Goal: Navigation & Orientation: Find specific page/section

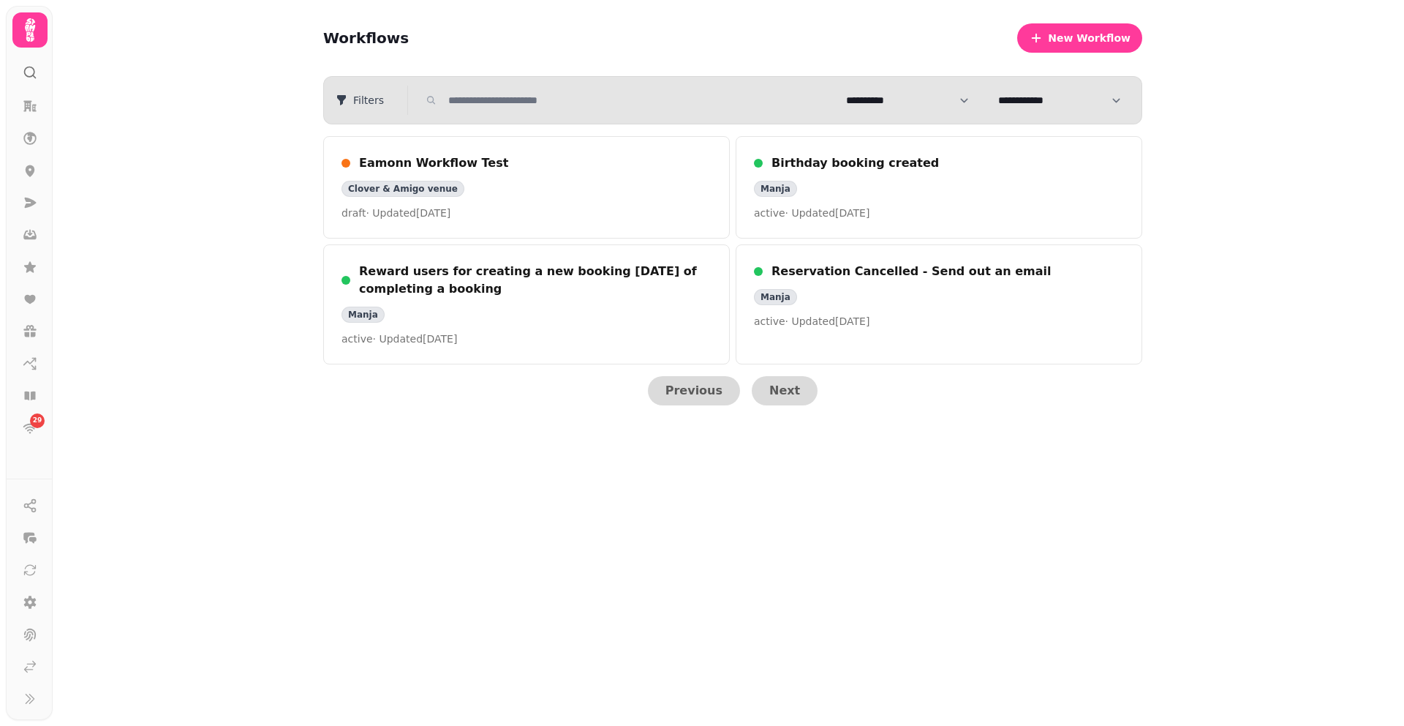
click at [1376, 681] on div "**********" at bounding box center [729, 363] width 1352 height 726
click at [38, 40] on icon at bounding box center [29, 29] width 29 height 29
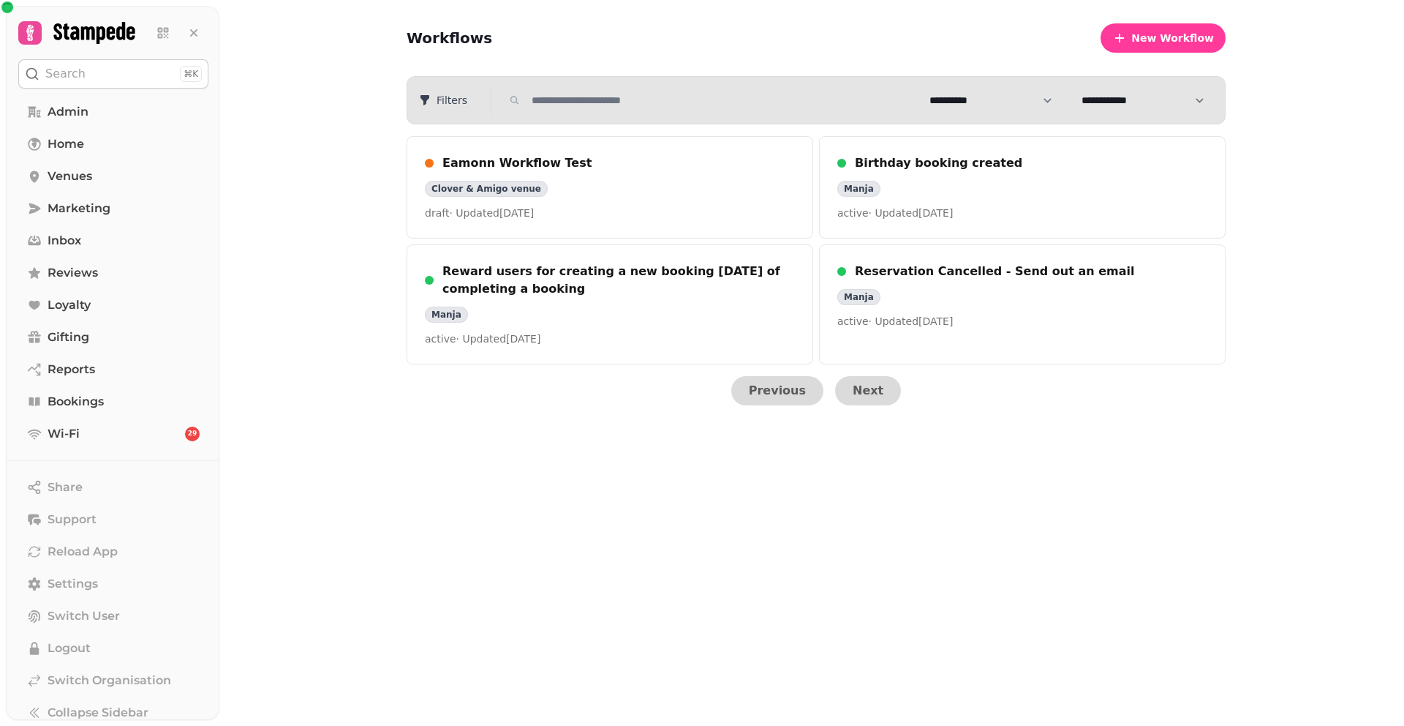
click at [87, 75] on button "Search ⌘K" at bounding box center [113, 73] width 190 height 29
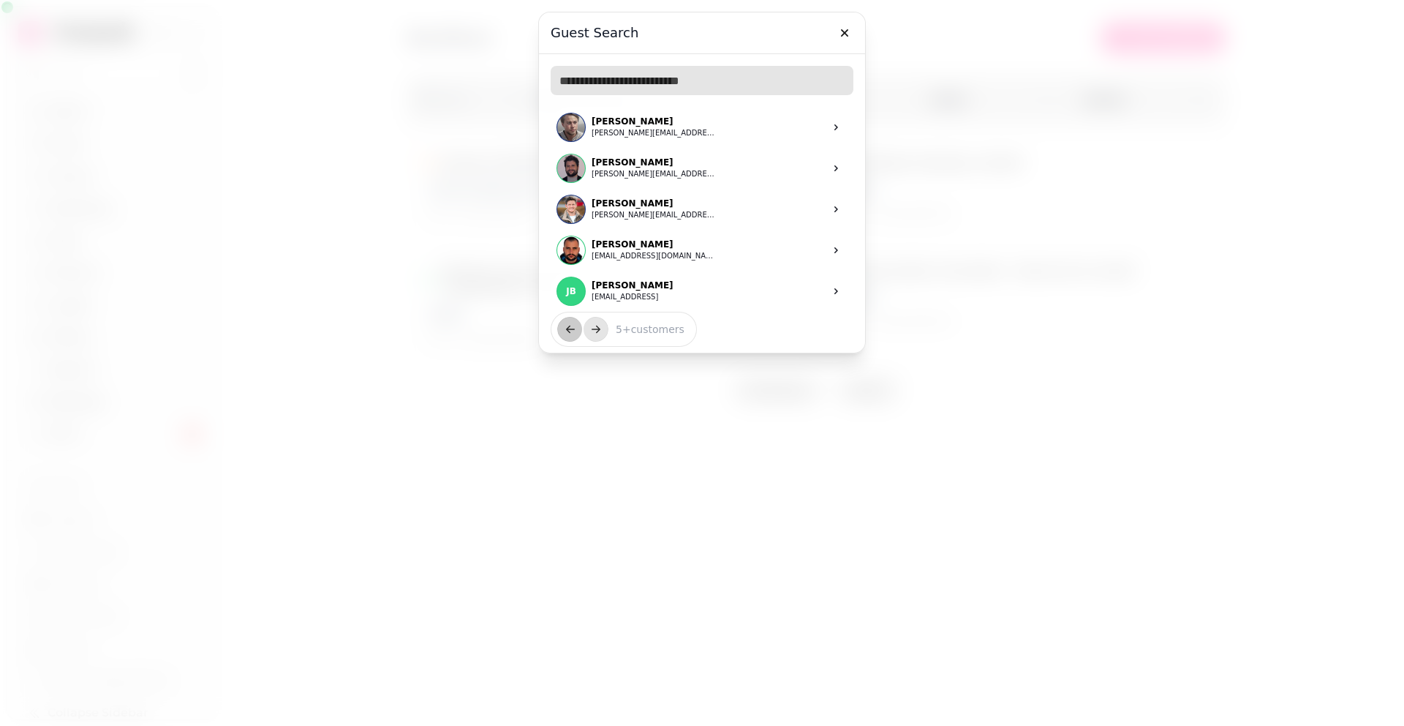
click at [665, 88] on input "text" at bounding box center [702, 80] width 303 height 29
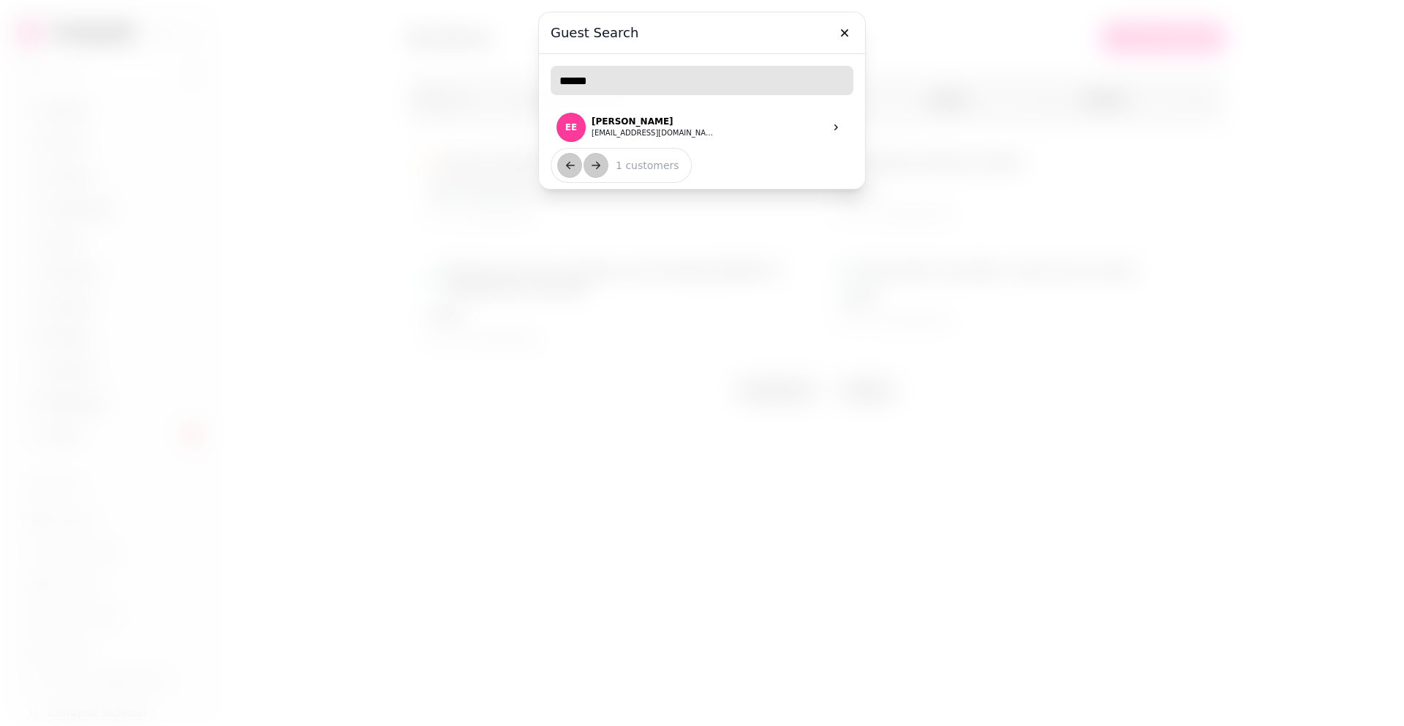
type input "******"
drag, startPoint x: 395, startPoint y: 135, endPoint x: 378, endPoint y: 137, distance: 17.1
click at [395, 135] on div at bounding box center [702, 363] width 1404 height 726
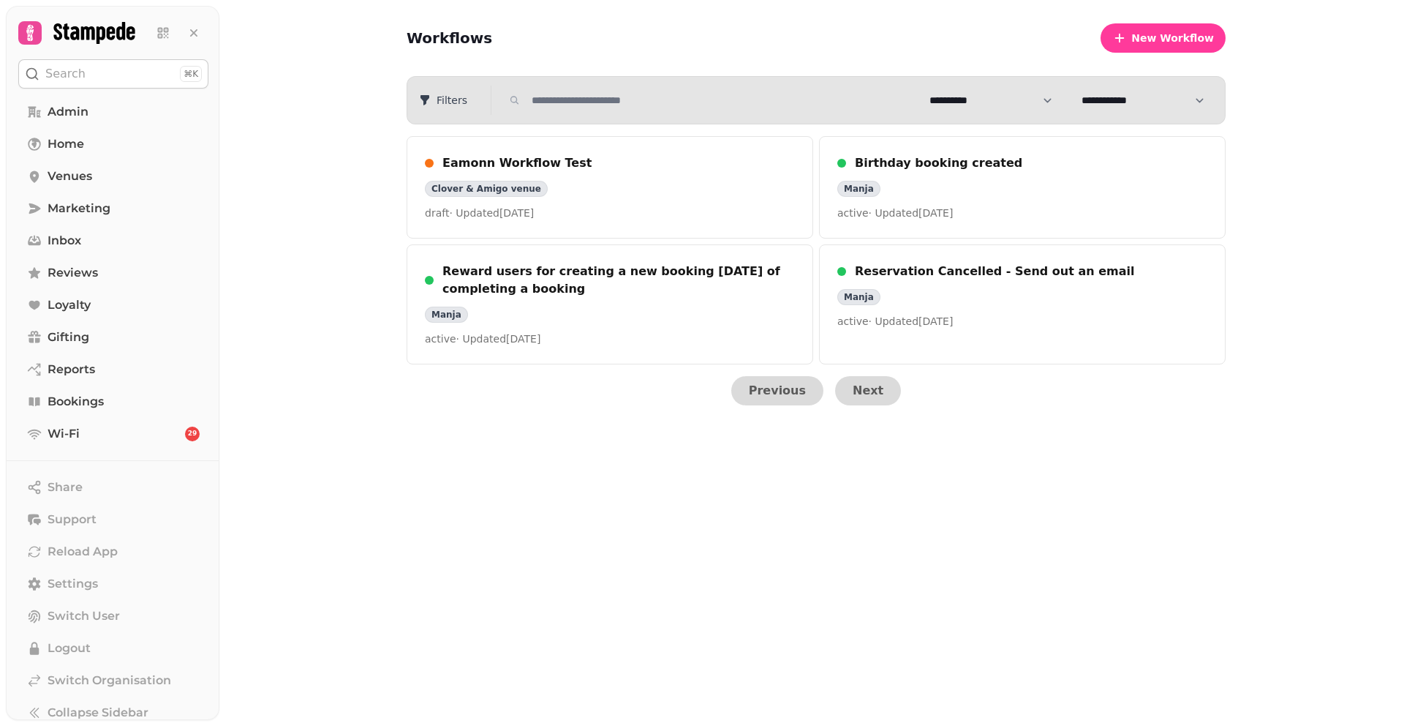
click at [67, 31] on icon at bounding box center [93, 33] width 81 height 22
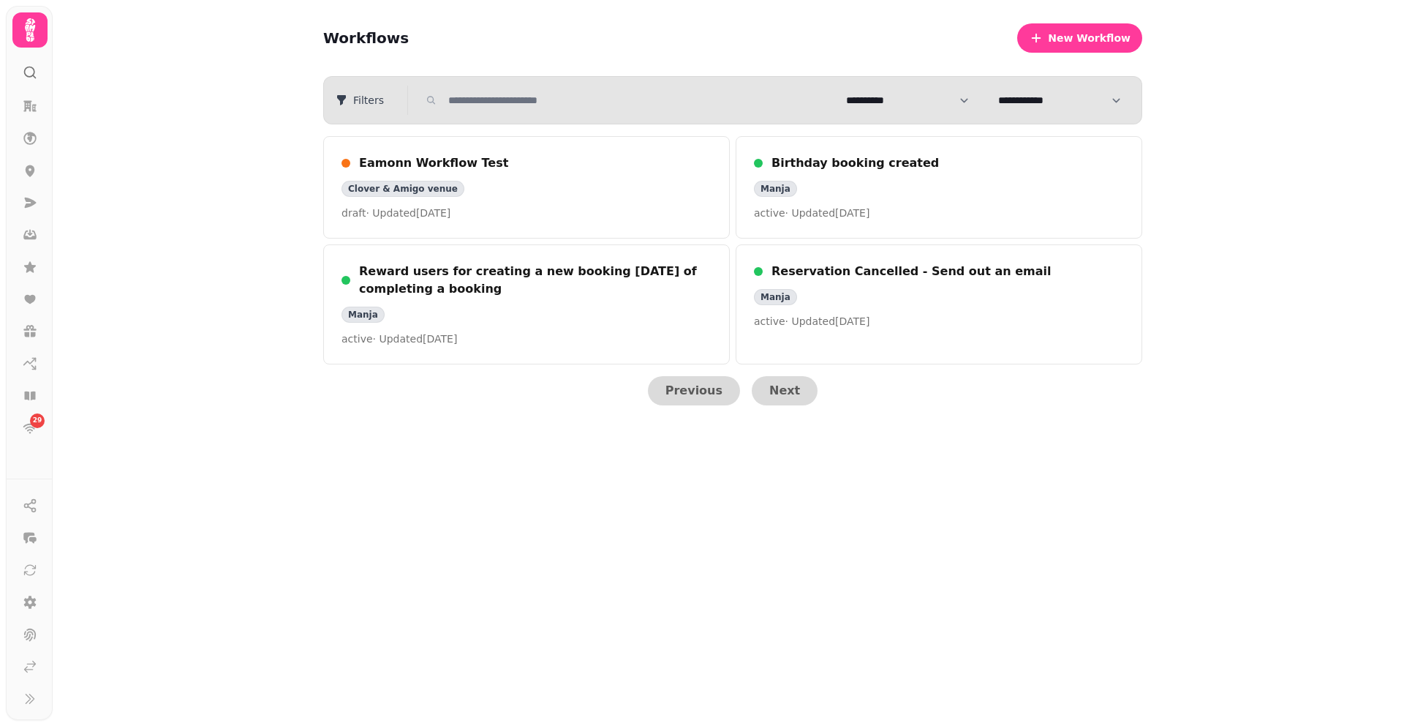
click at [31, 43] on icon at bounding box center [29, 29] width 29 height 29
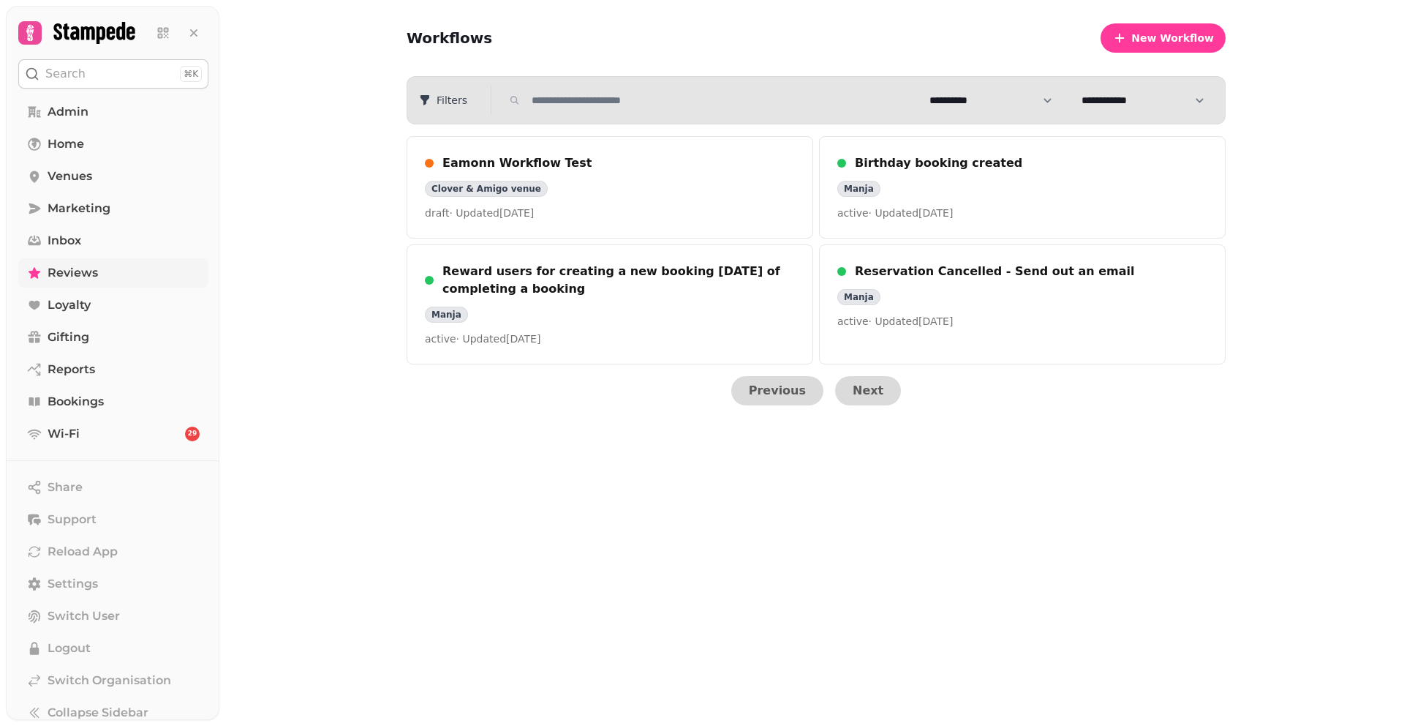
scroll to position [14, 0]
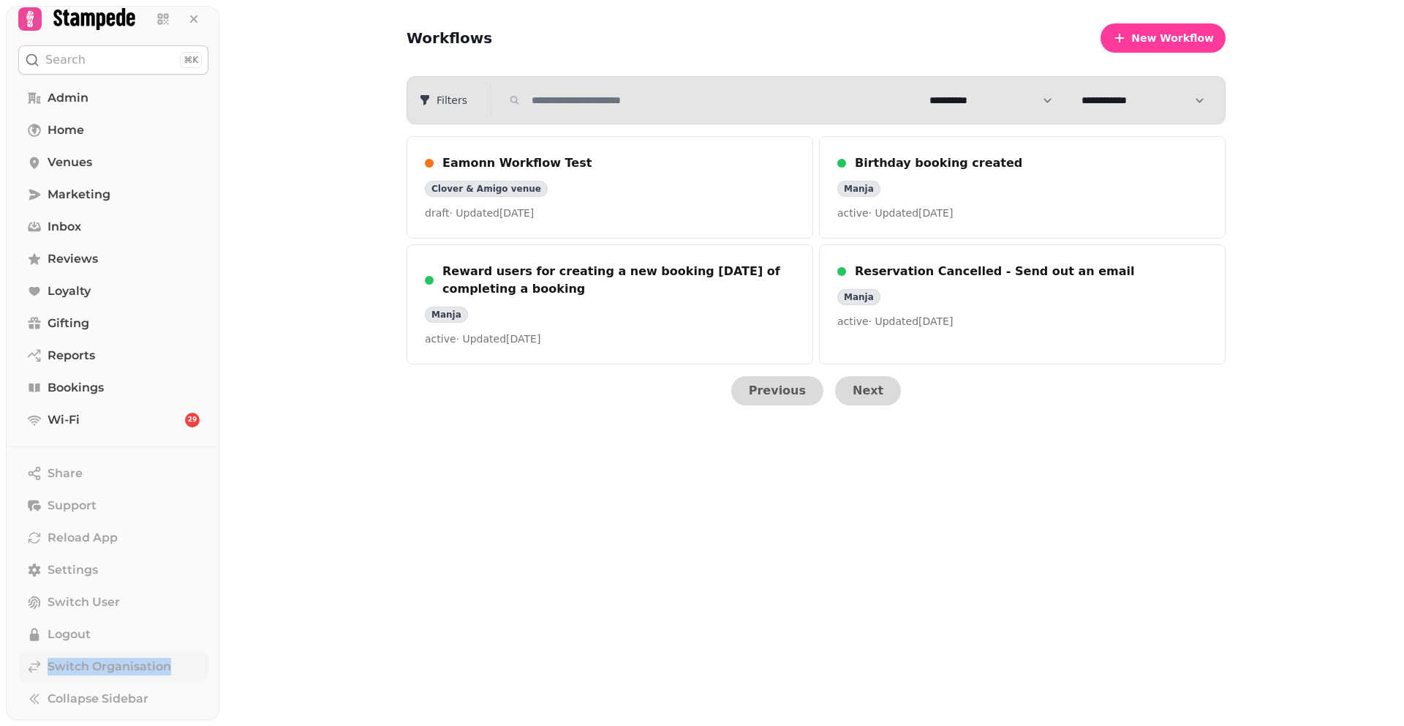
click at [44, 663] on link "Switch Organisation" at bounding box center [113, 666] width 190 height 29
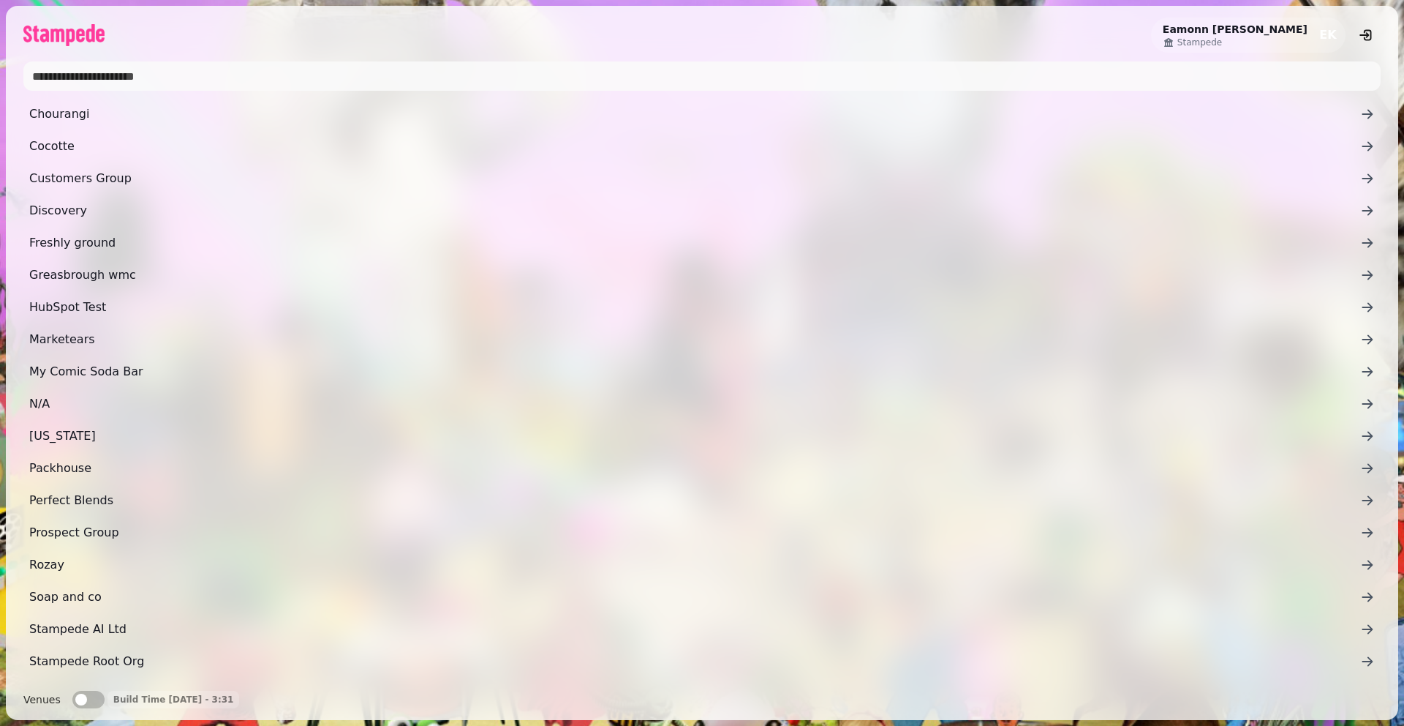
click at [551, 72] on input "text" at bounding box center [701, 75] width 1357 height 29
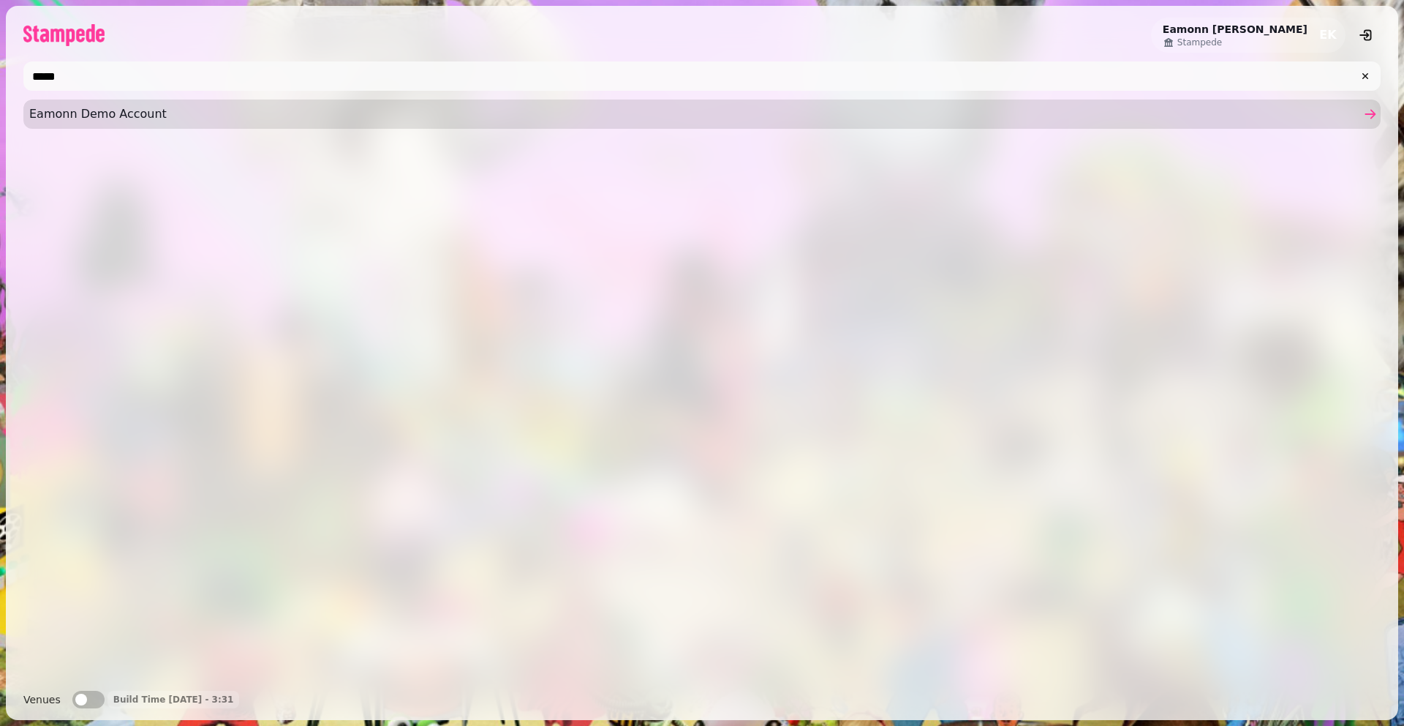
type input "*****"
click at [189, 123] on link "Eamonn Demo Account" at bounding box center [701, 113] width 1357 height 29
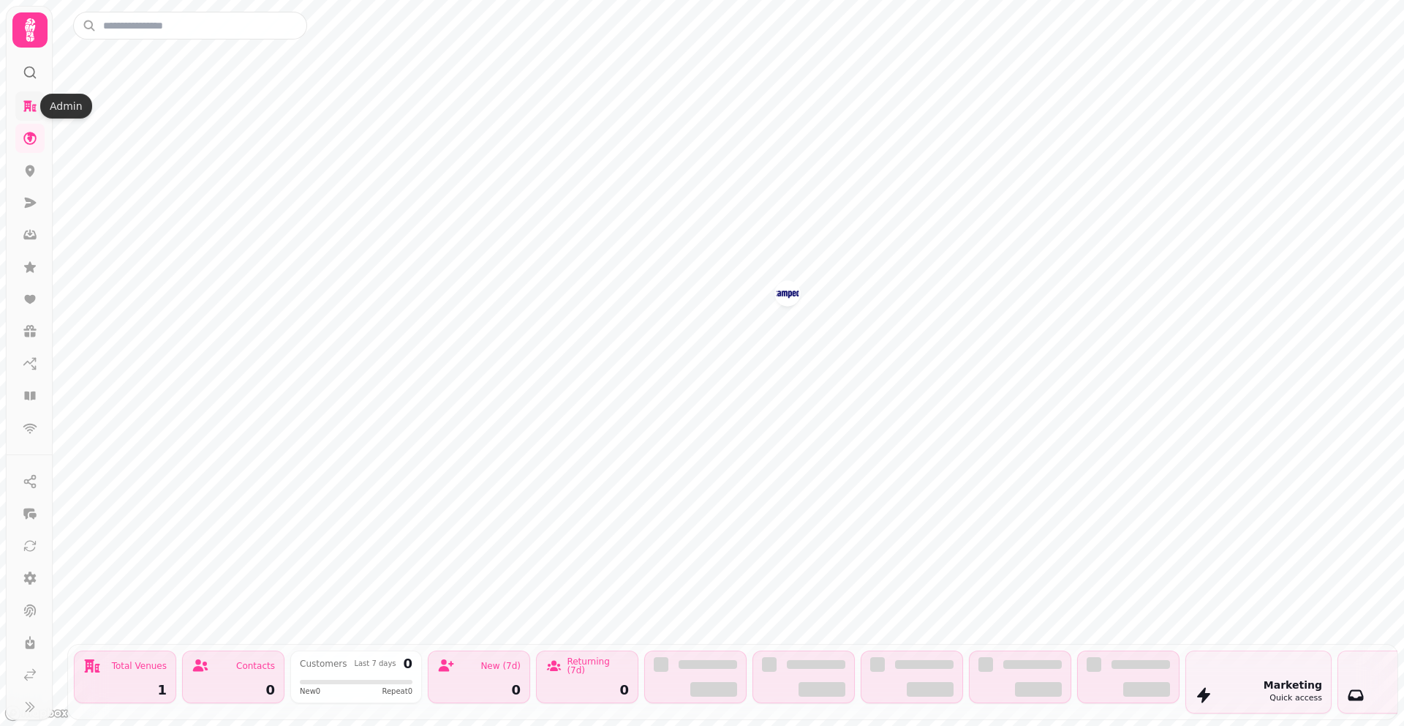
click at [23, 109] on icon at bounding box center [30, 106] width 15 height 15
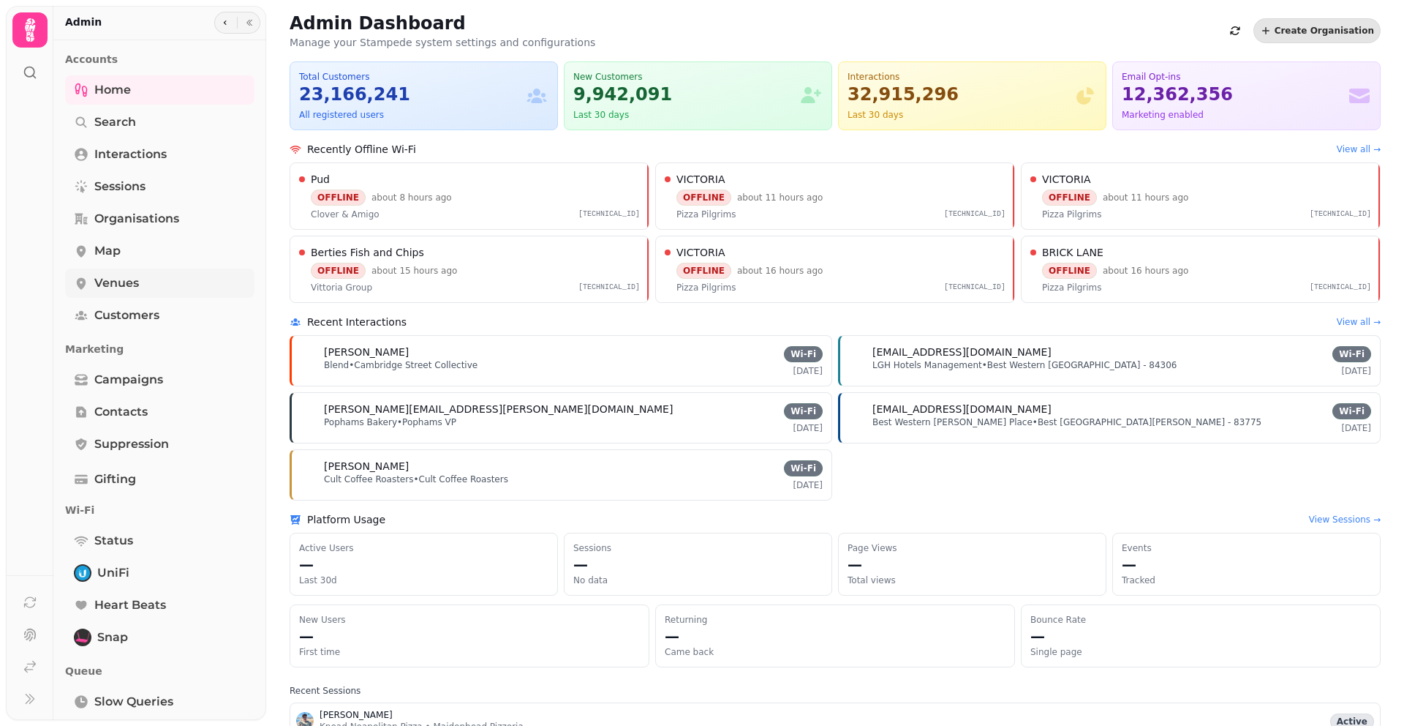
click at [124, 297] on link "Venues" at bounding box center [159, 282] width 189 height 29
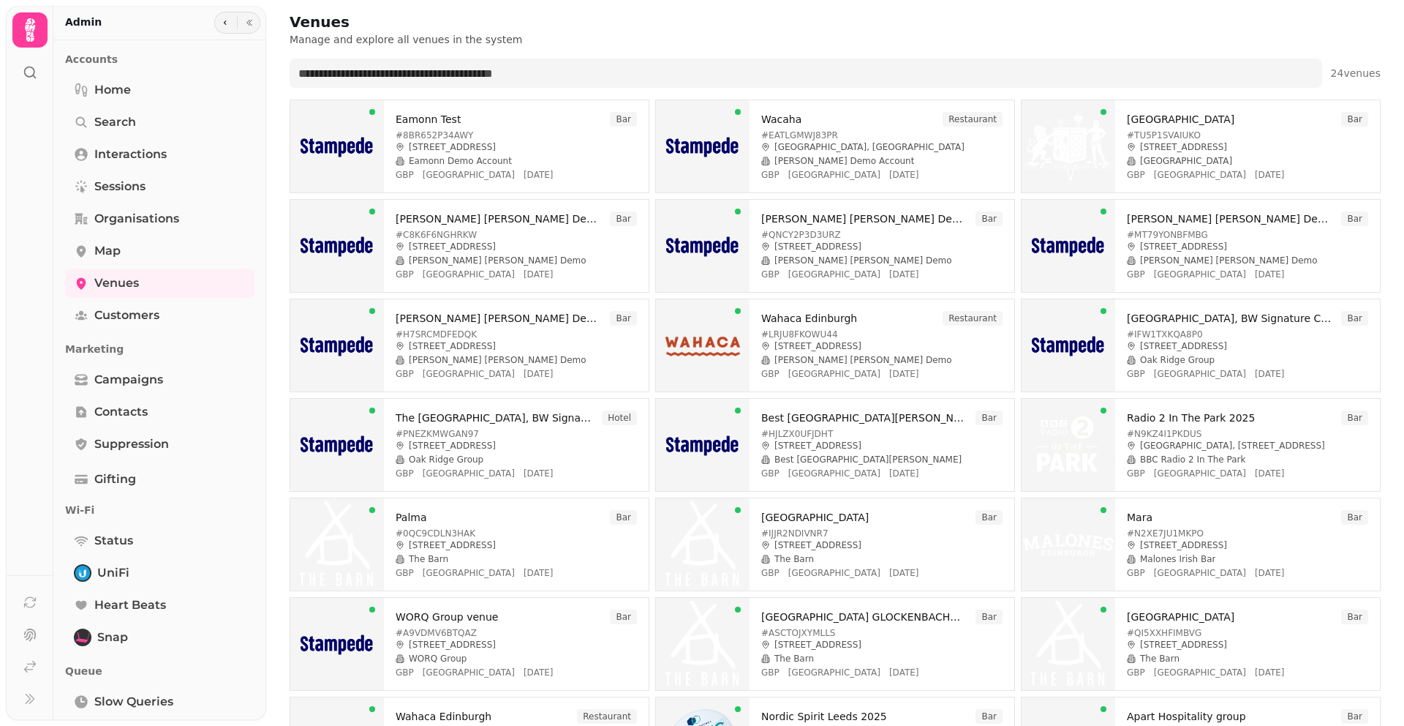
click at [1058, 22] on div "Venues Manage and explore all venues in the system" at bounding box center [835, 29] width 1091 height 35
click at [20, 29] on icon at bounding box center [29, 29] width 29 height 29
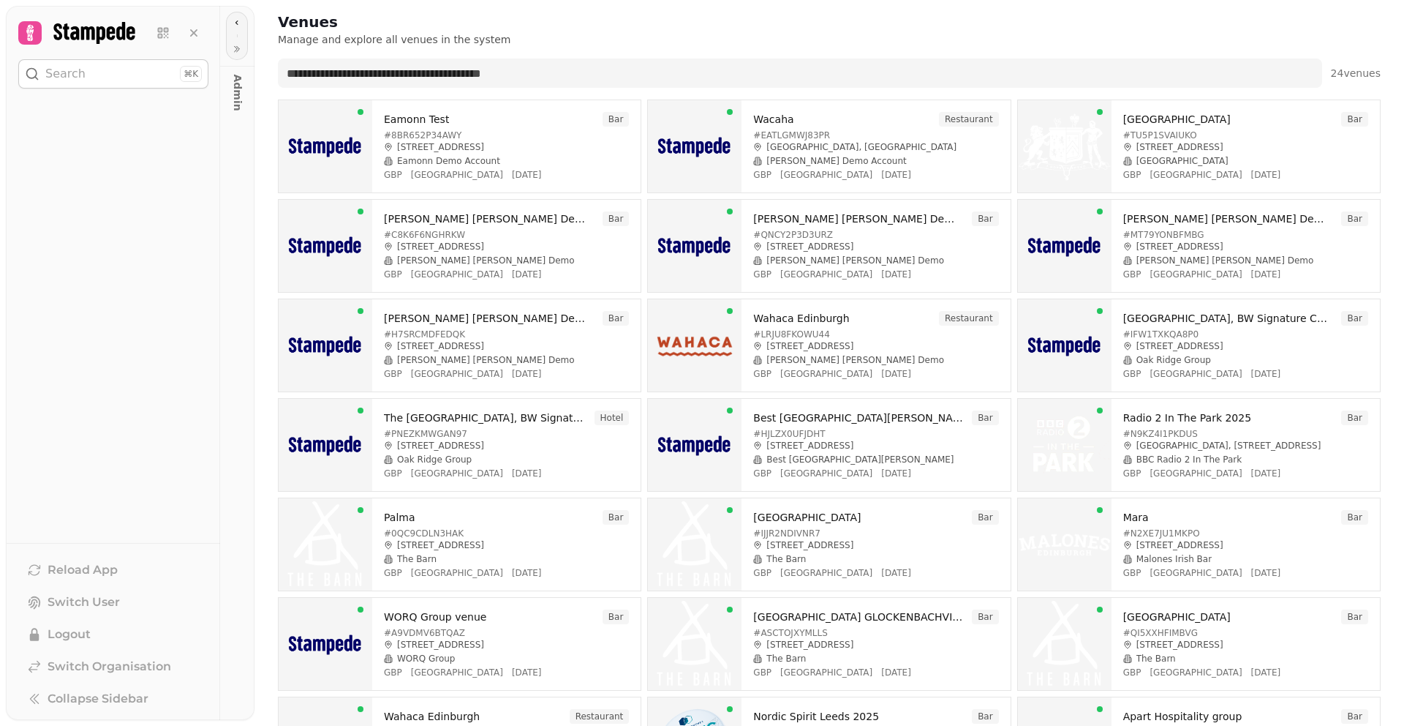
click at [23, 30] on icon at bounding box center [30, 33] width 20 height 20
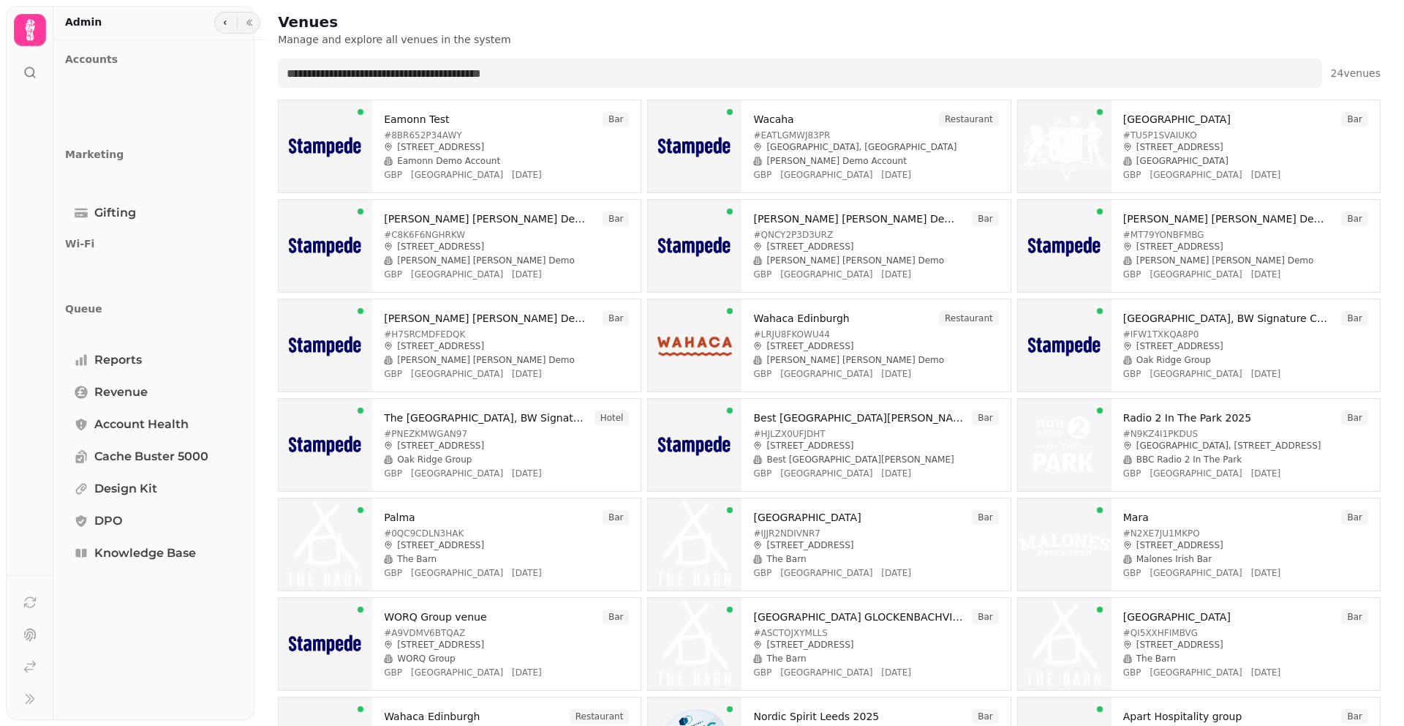
click at [23, 30] on icon at bounding box center [30, 30] width 26 height 26
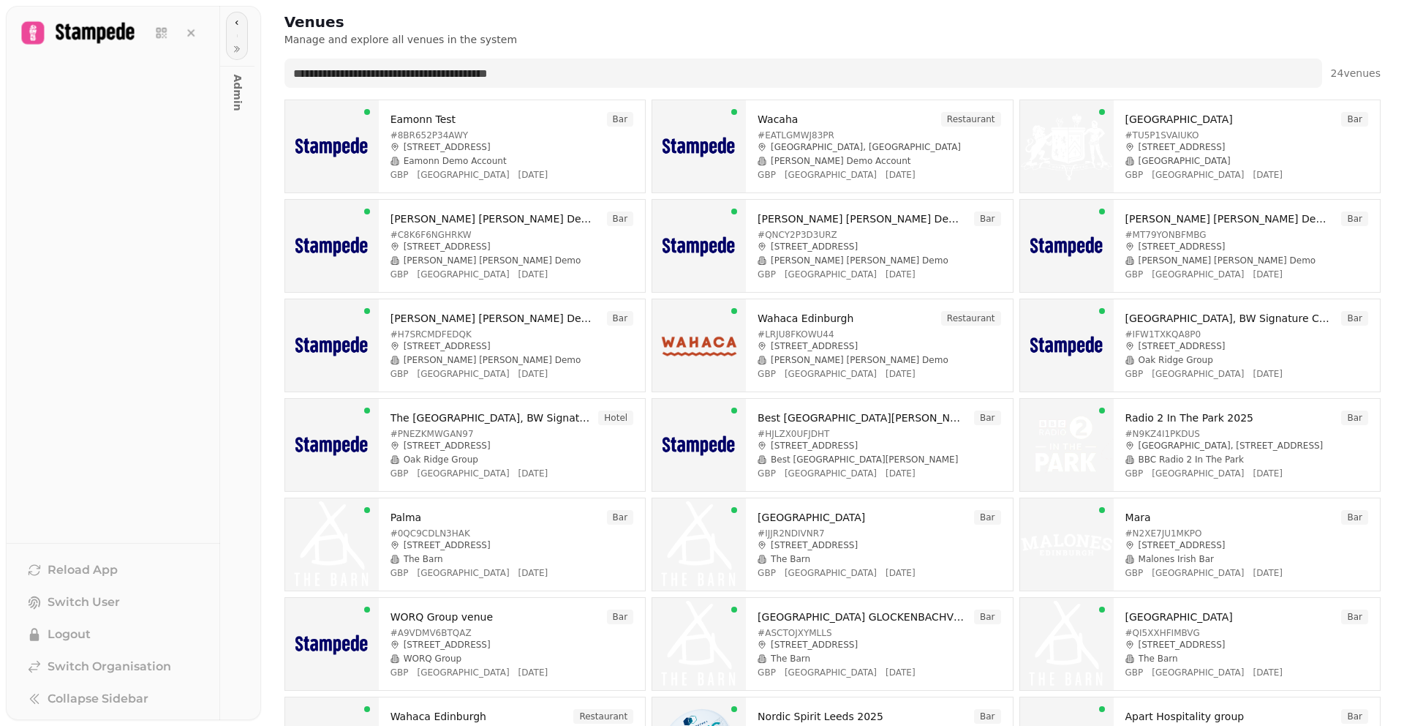
click at [23, 30] on icon at bounding box center [29, 29] width 27 height 27
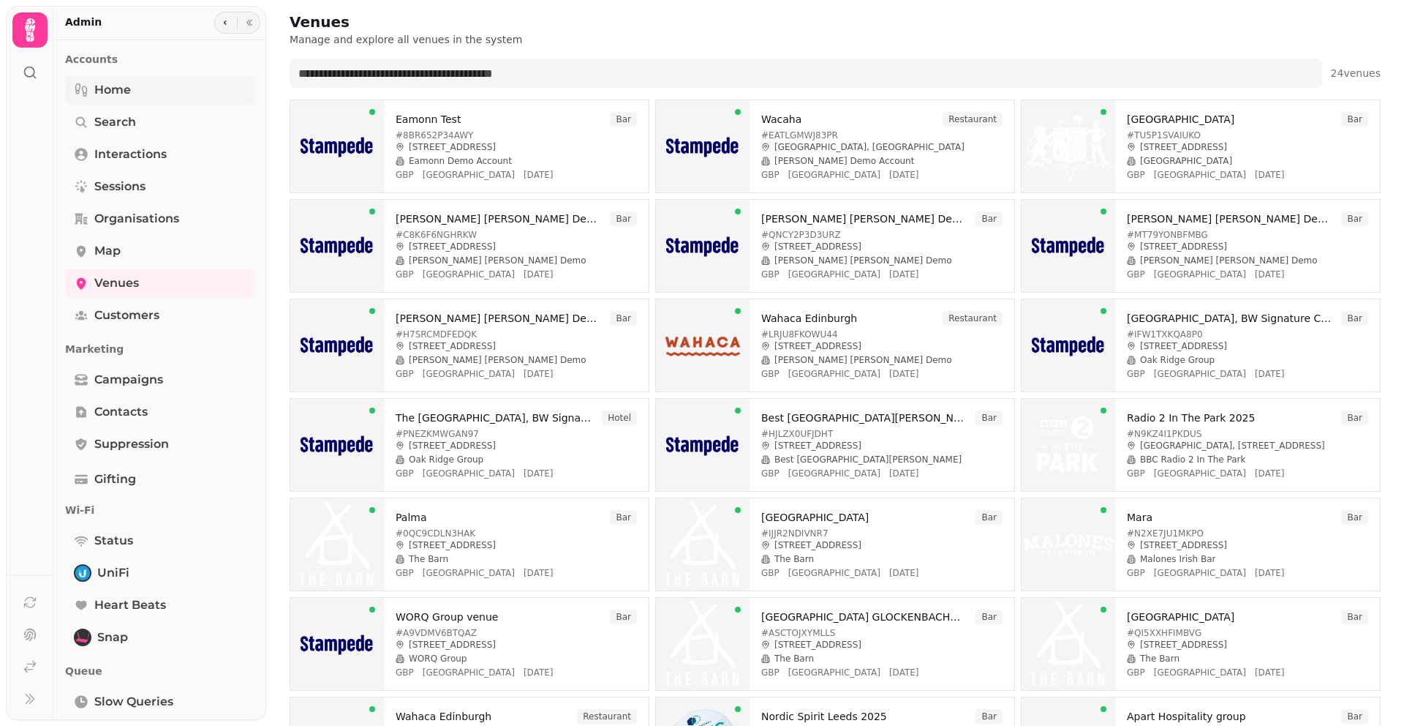
click at [104, 92] on span "Home" at bounding box center [112, 90] width 37 height 18
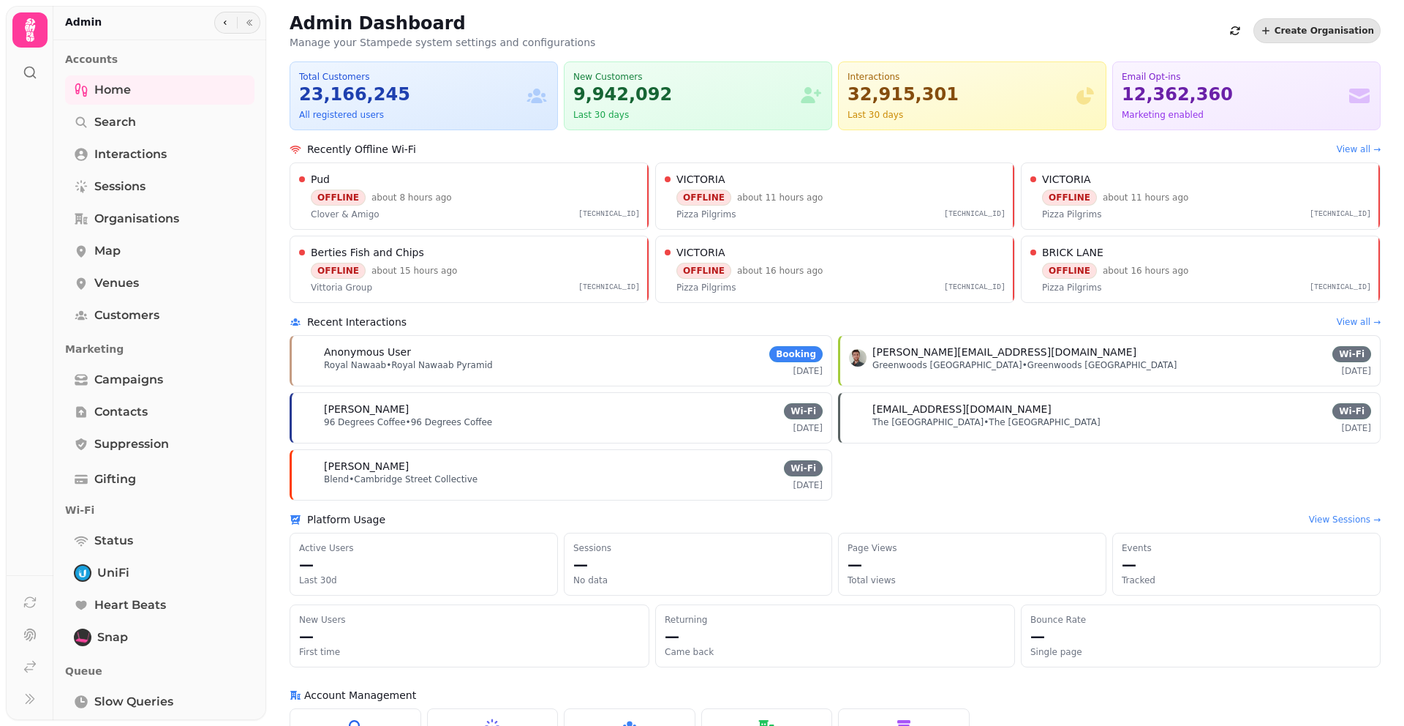
click at [26, 34] on icon at bounding box center [30, 29] width 10 height 23
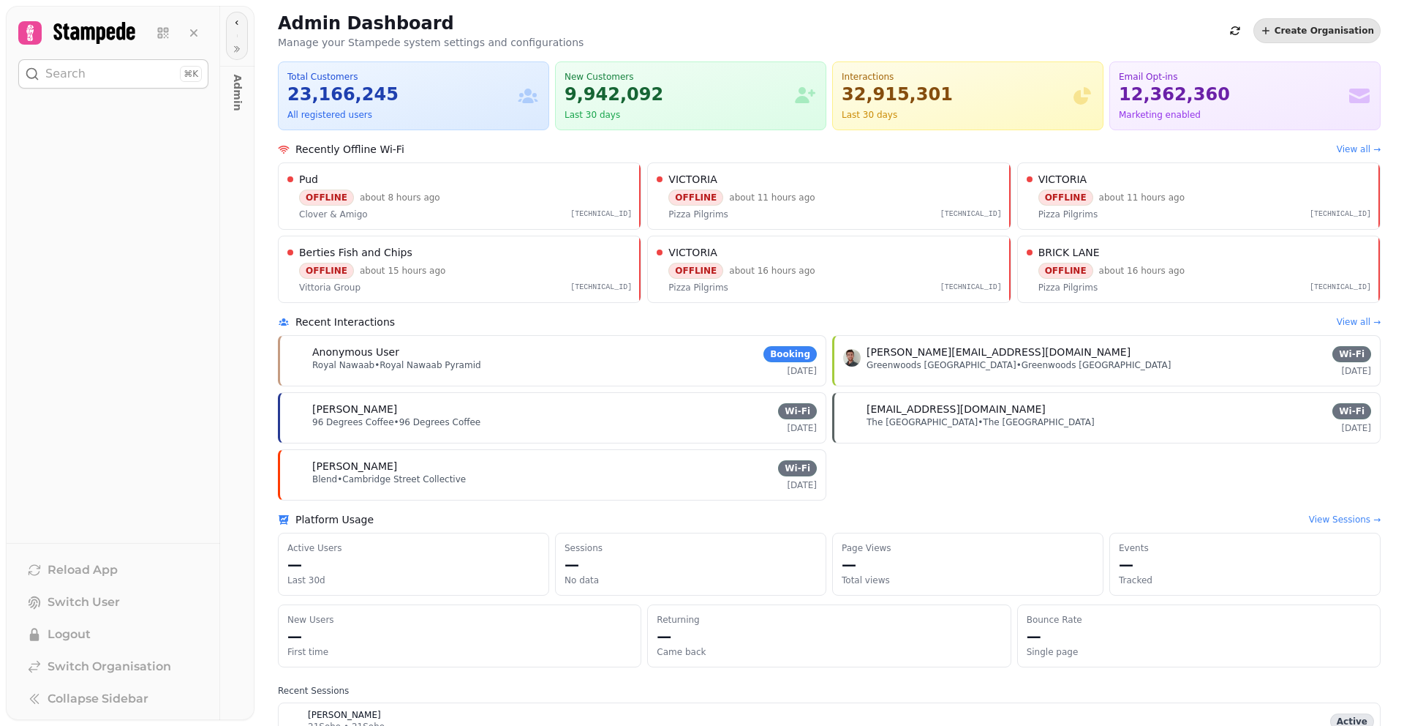
click at [26, 34] on icon at bounding box center [30, 33] width 20 height 20
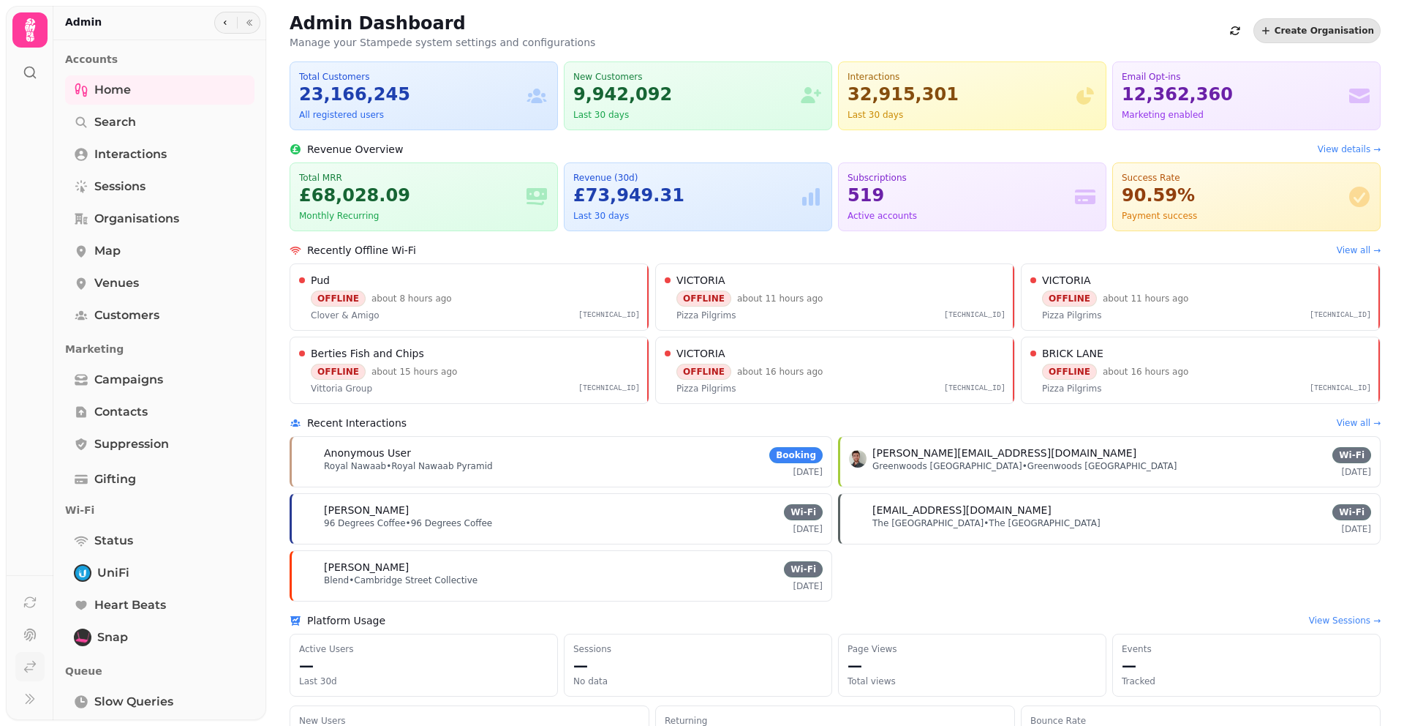
click at [34, 674] on link at bounding box center [29, 666] width 29 height 29
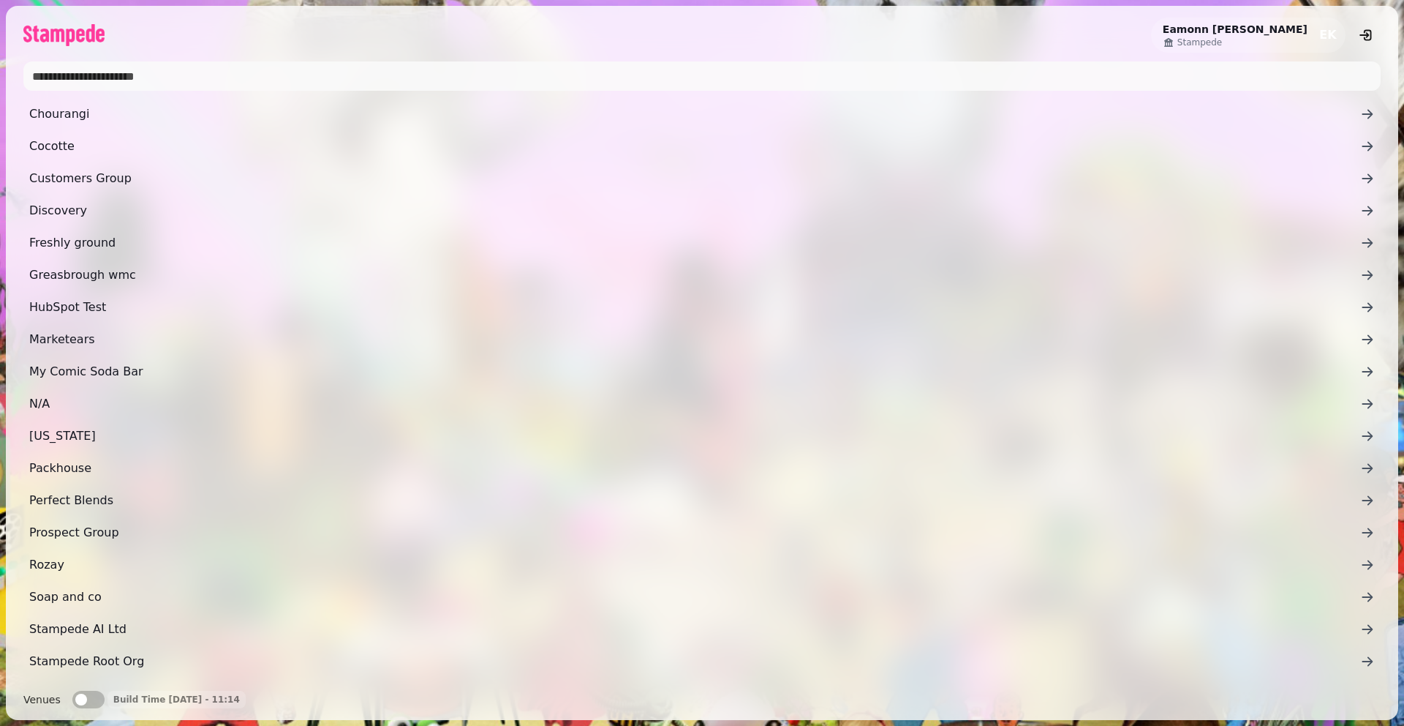
click at [127, 80] on input "text" at bounding box center [701, 75] width 1357 height 29
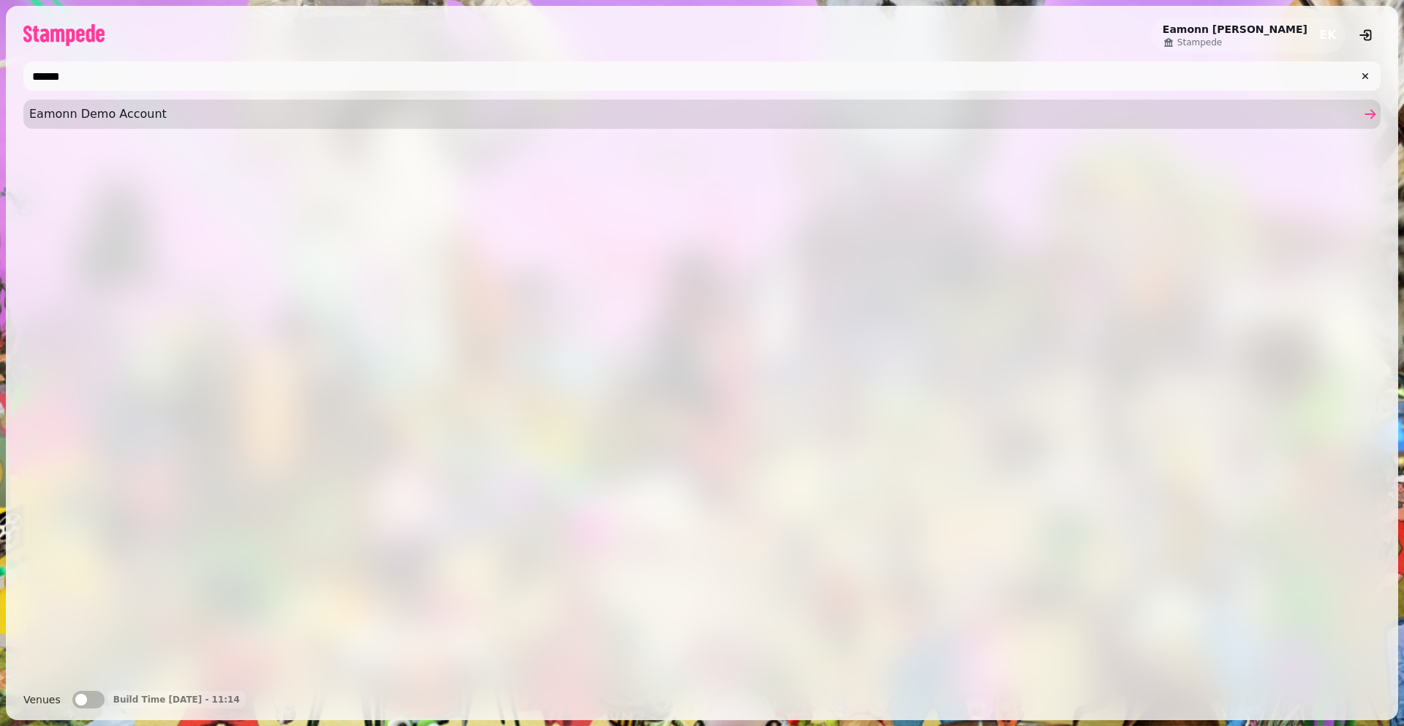
type input "******"
click at [90, 118] on span "Eamonn Demo Account" at bounding box center [694, 114] width 1331 height 18
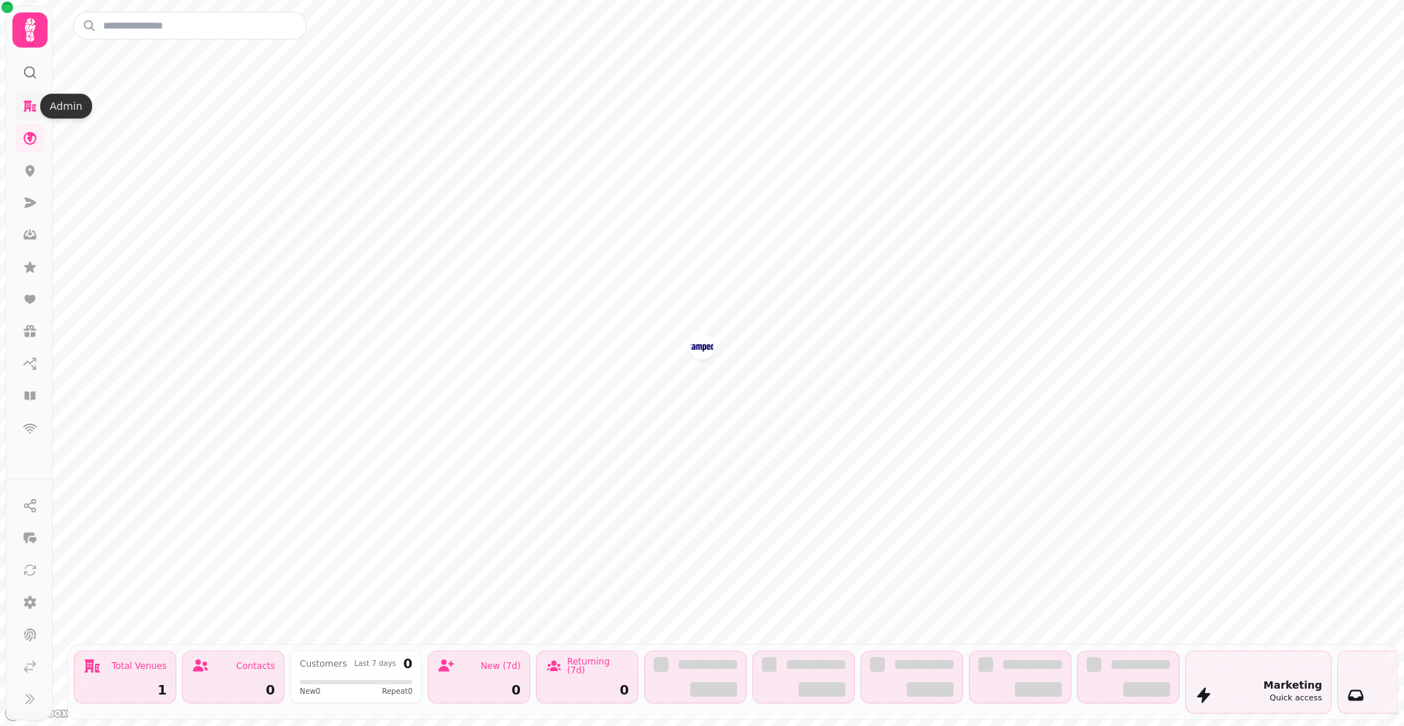
click at [27, 109] on icon at bounding box center [30, 106] width 15 height 15
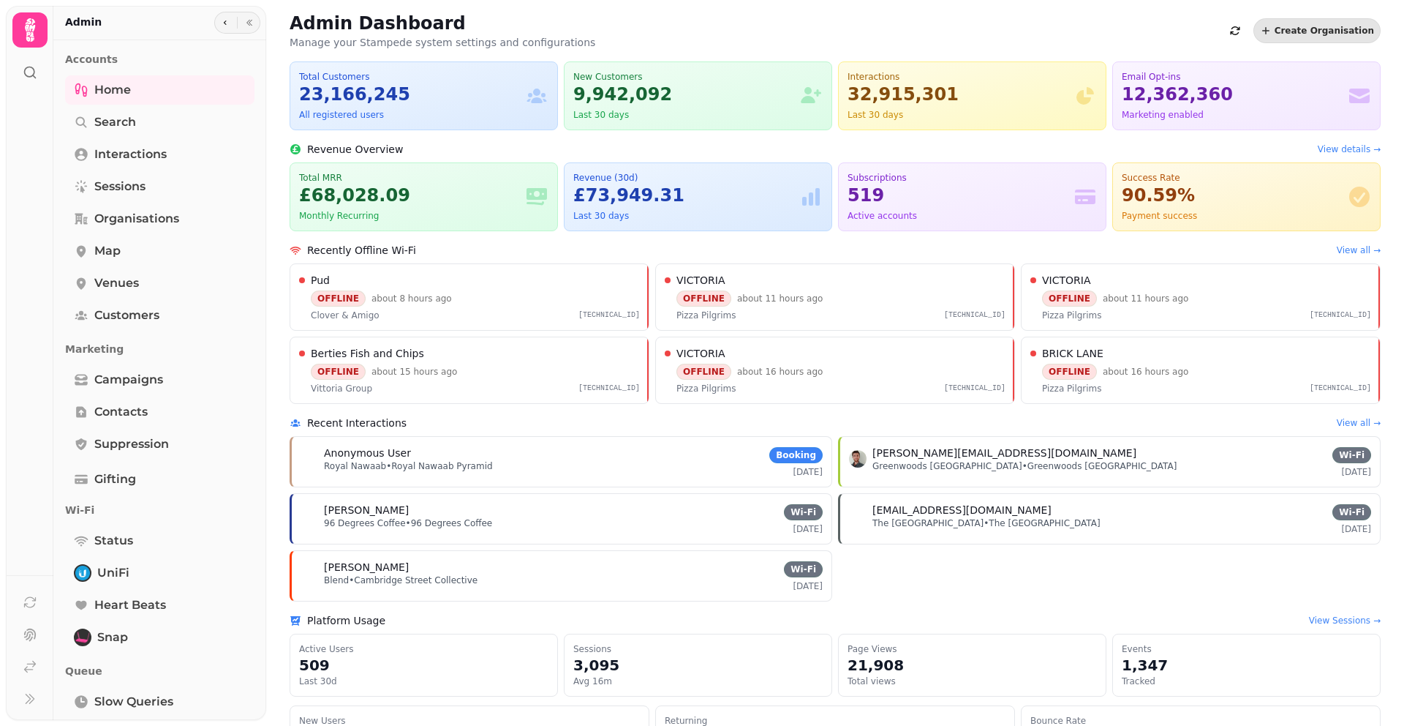
click at [824, 48] on div "Admin Dashboard Manage your Stampede system settings and configurations Create …" at bounding box center [835, 31] width 1091 height 38
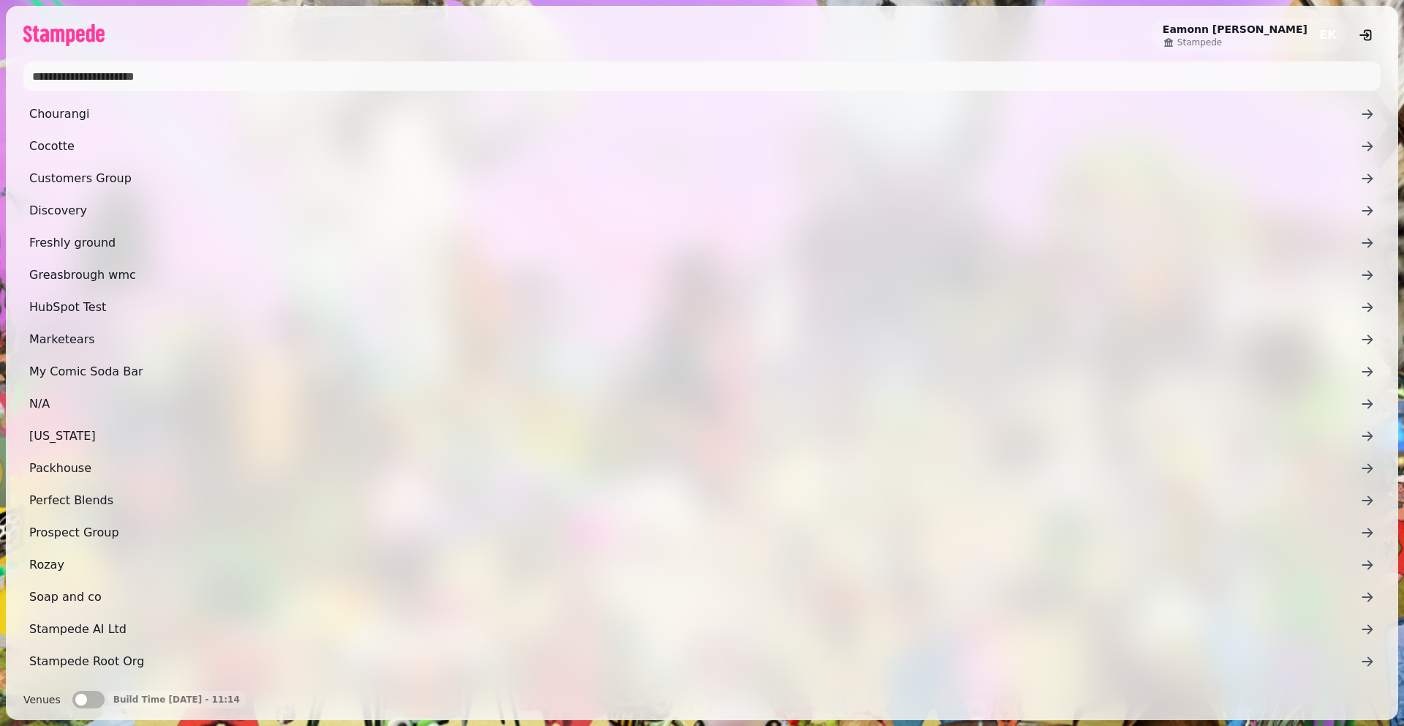
click at [366, 86] on input "text" at bounding box center [701, 75] width 1357 height 29
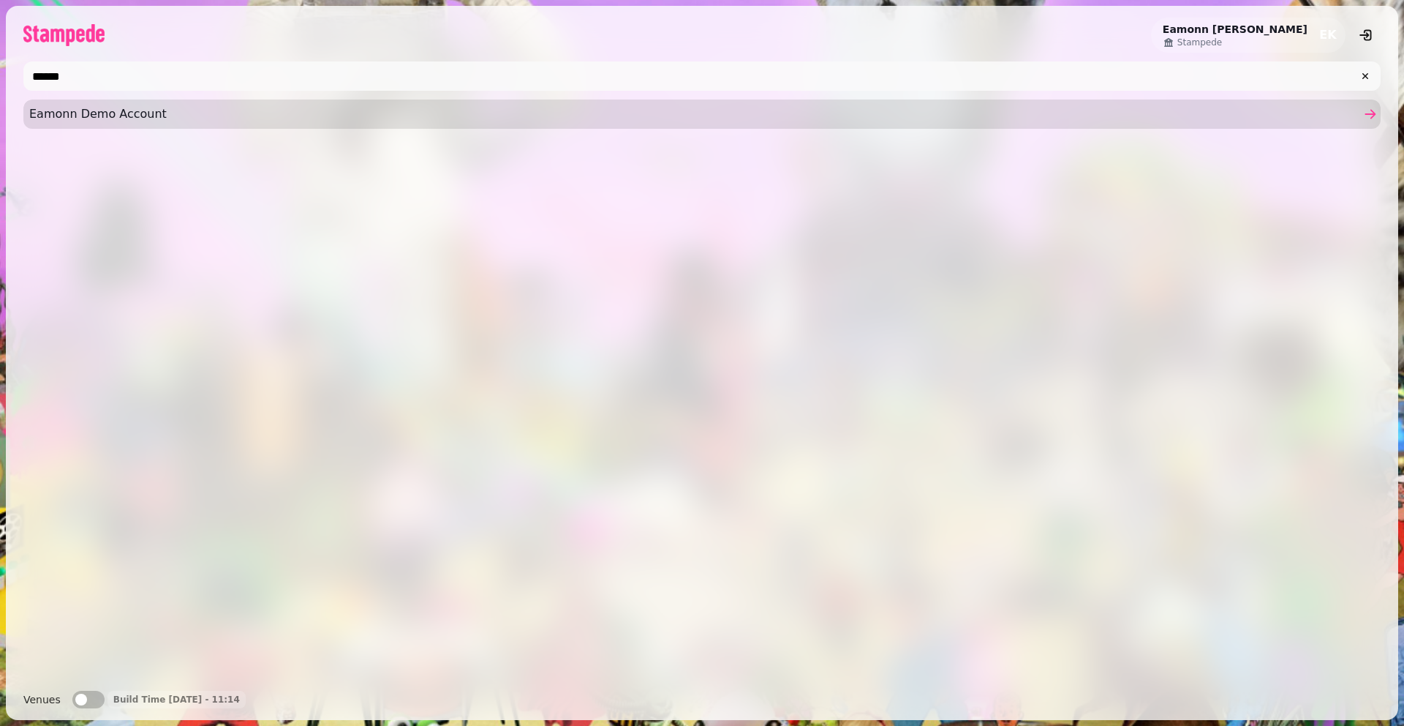
type input "******"
click at [69, 116] on span "Eamonn Demo Account" at bounding box center [694, 114] width 1331 height 18
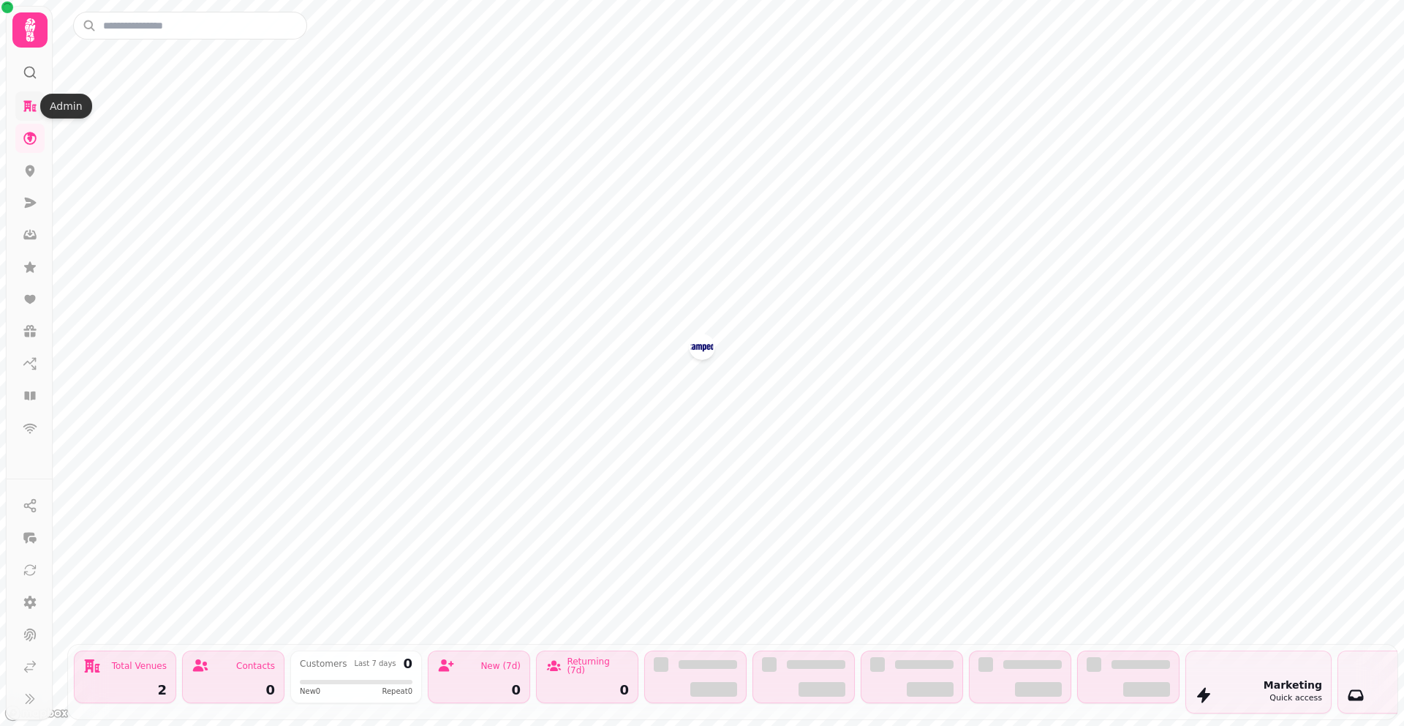
click at [23, 100] on icon at bounding box center [30, 106] width 15 height 15
click at [26, 165] on icon at bounding box center [30, 170] width 15 height 15
